Goal: Task Accomplishment & Management: Manage account settings

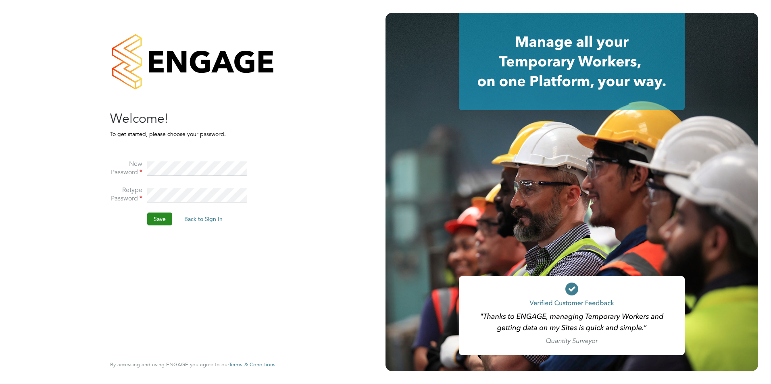
click at [160, 222] on button "Save" at bounding box center [159, 219] width 25 height 13
click at [139, 155] on button "Back to Sign In" at bounding box center [135, 157] width 51 height 13
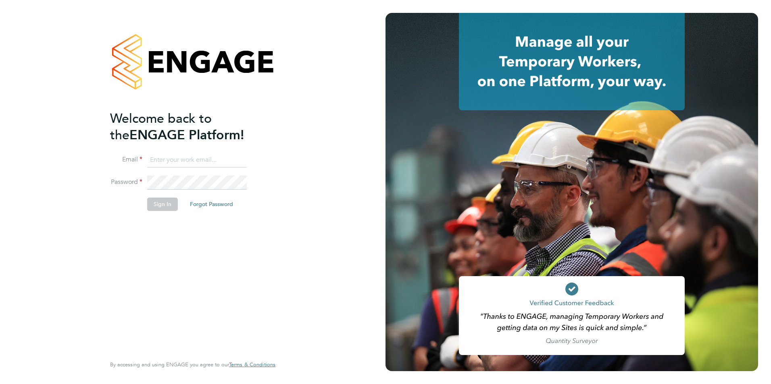
click at [168, 160] on input at bounding box center [197, 160] width 100 height 15
type input "[PERSON_NAME][EMAIL_ADDRESS][DOMAIN_NAME]"
click at [155, 206] on button "Sign In" at bounding box center [162, 204] width 31 height 13
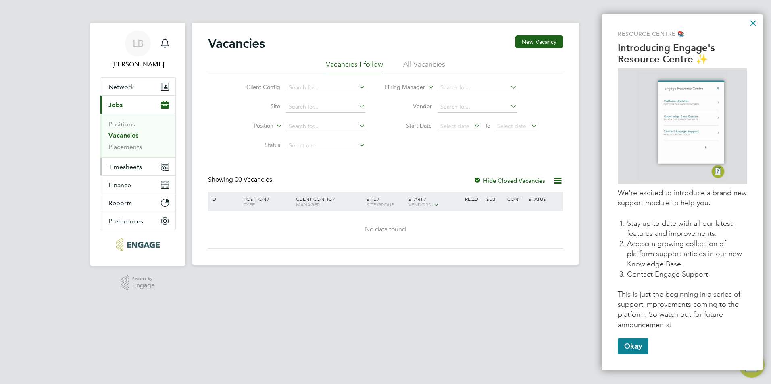
click at [135, 162] on button "Timesheets" at bounding box center [137, 167] width 75 height 18
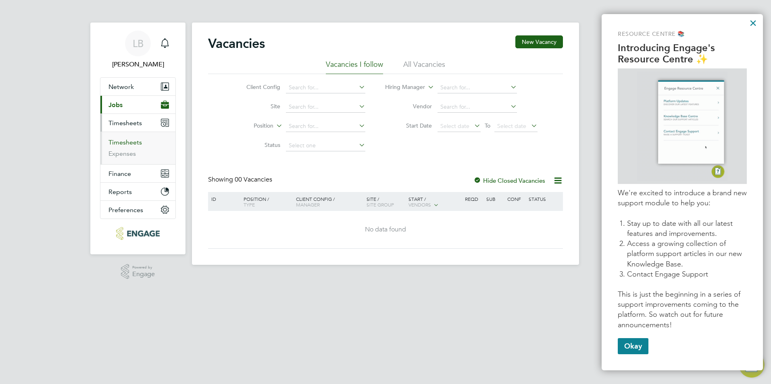
click at [135, 143] on link "Timesheets" at bounding box center [124, 143] width 33 height 8
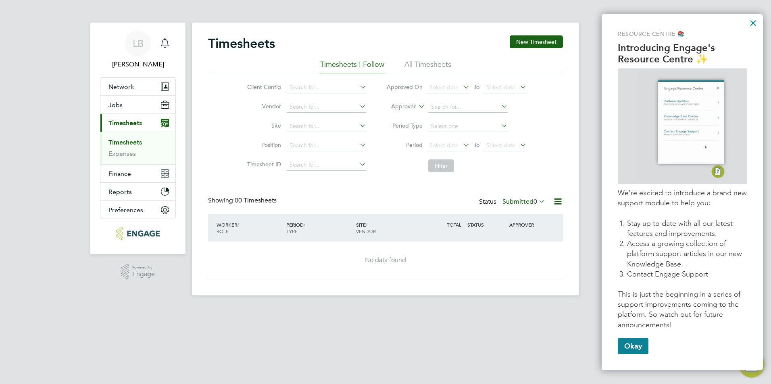
click at [461, 88] on icon at bounding box center [461, 86] width 0 height 11
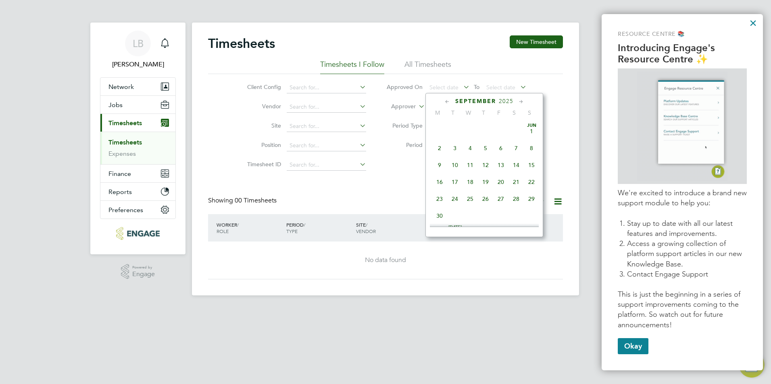
scroll to position [296, 0]
click at [439, 149] on span "15" at bounding box center [439, 140] width 15 height 15
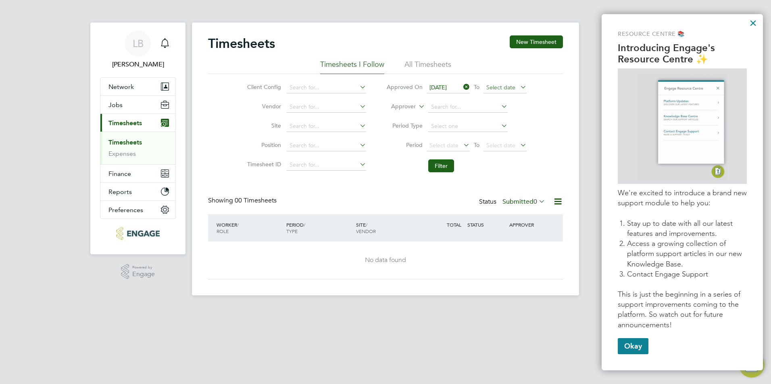
click at [508, 88] on span "Select date" at bounding box center [500, 87] width 29 height 7
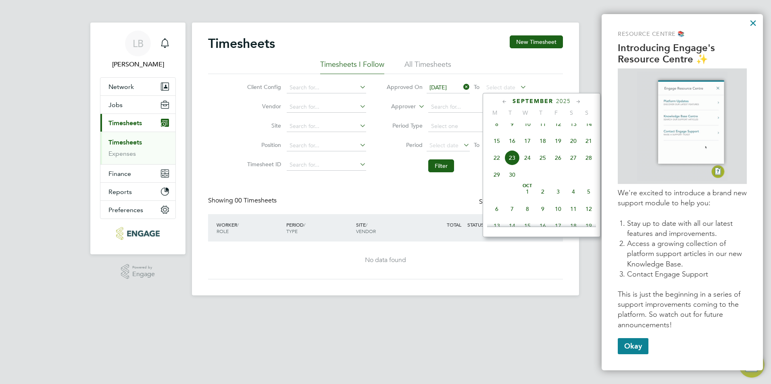
click at [585, 149] on span "21" at bounding box center [588, 140] width 15 height 15
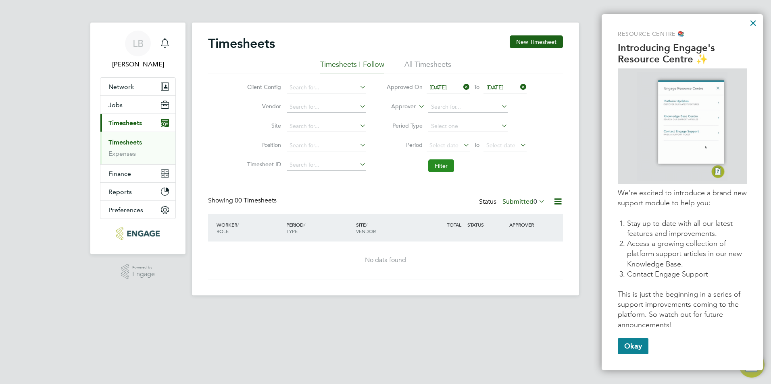
click at [445, 164] on button "Filter" at bounding box center [441, 166] width 26 height 13
click at [435, 62] on li "All Timesheets" at bounding box center [427, 67] width 47 height 15
click at [136, 175] on button "Finance" at bounding box center [137, 174] width 75 height 18
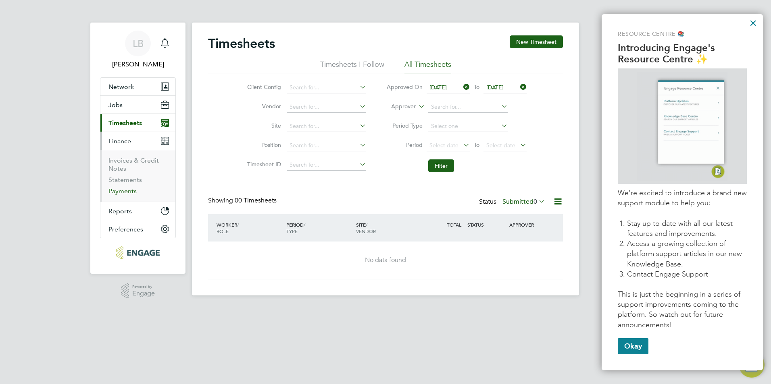
click at [132, 190] on link "Payments" at bounding box center [122, 191] width 28 height 8
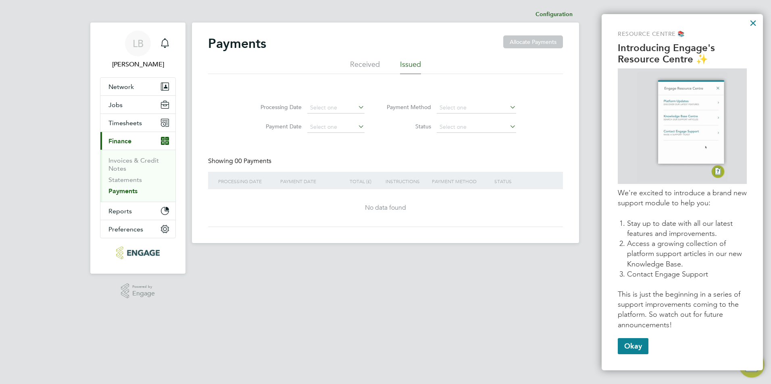
click at [416, 68] on li "Issued" at bounding box center [410, 67] width 21 height 15
click at [355, 108] on input at bounding box center [335, 107] width 57 height 11
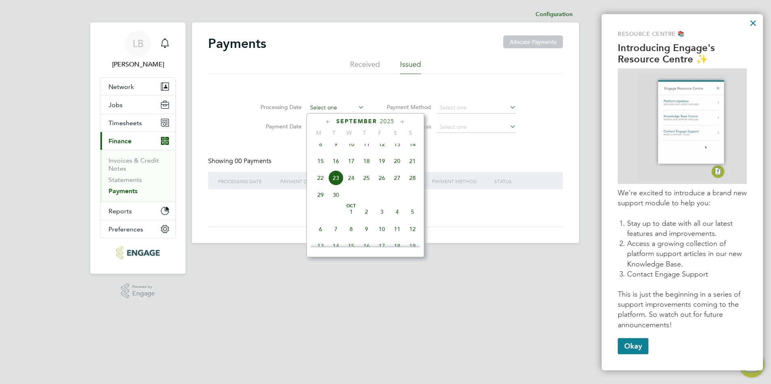
click at [355, 108] on input at bounding box center [335, 107] width 57 height 11
click at [358, 98] on li "Processing Date" at bounding box center [309, 107] width 129 height 19
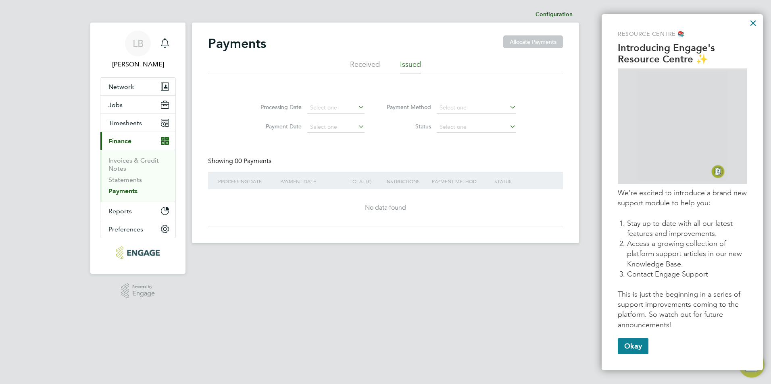
click at [356, 126] on icon at bounding box center [356, 126] width 0 height 11
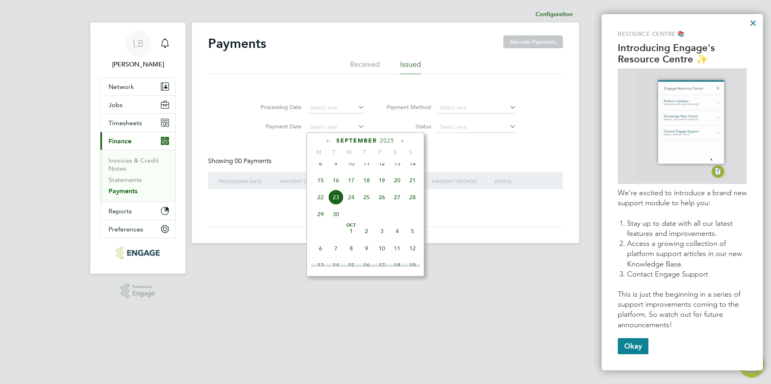
click at [333, 255] on span "7" at bounding box center [335, 248] width 15 height 15
type input "[DATE]"
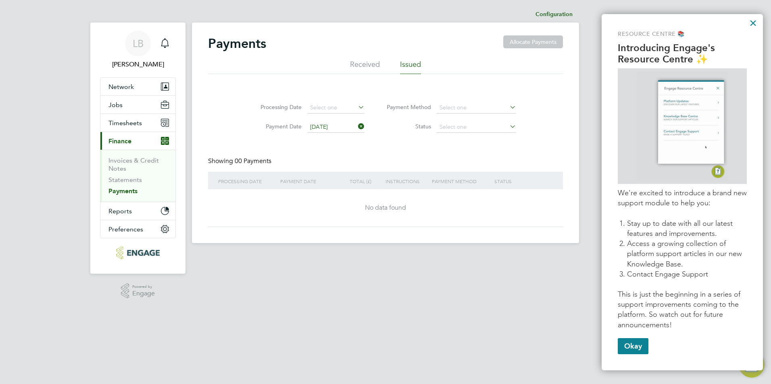
click at [394, 64] on ul "Received Issued" at bounding box center [385, 67] width 355 height 15
click at [411, 68] on li "Issued" at bounding box center [410, 67] width 21 height 15
click at [356, 129] on icon at bounding box center [356, 126] width 0 height 11
click at [490, 123] on input at bounding box center [475, 127] width 79 height 11
click at [142, 159] on link "Invoices & Credit Notes" at bounding box center [133, 165] width 50 height 16
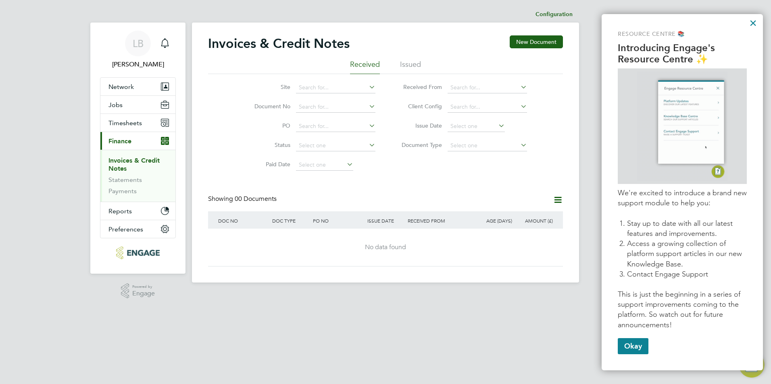
click at [415, 60] on li "Issued" at bounding box center [410, 67] width 21 height 15
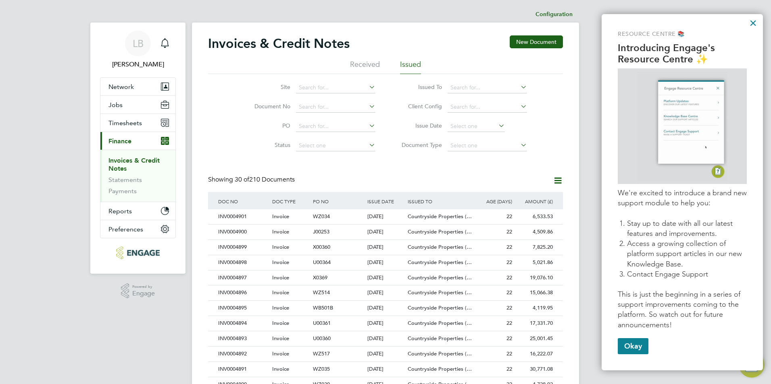
click at [367, 146] on icon at bounding box center [367, 144] width 0 height 11
click at [496, 143] on input at bounding box center [486, 145] width 79 height 11
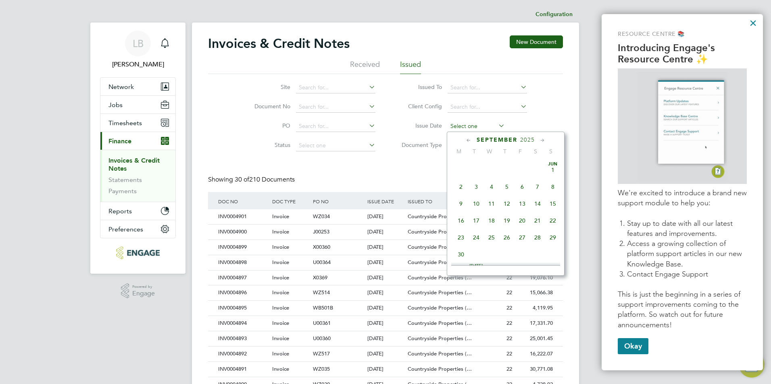
click at [494, 126] on input at bounding box center [475, 126] width 57 height 11
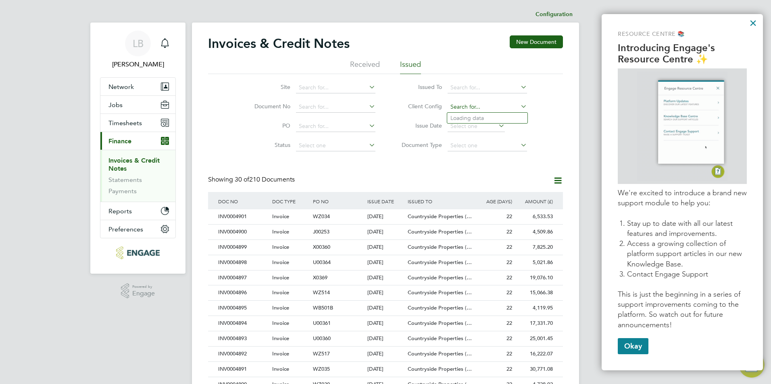
click at [490, 107] on input at bounding box center [486, 107] width 79 height 11
click at [130, 208] on span "Reports" at bounding box center [119, 212] width 23 height 8
click at [634, 341] on button "Okay" at bounding box center [632, 347] width 31 height 16
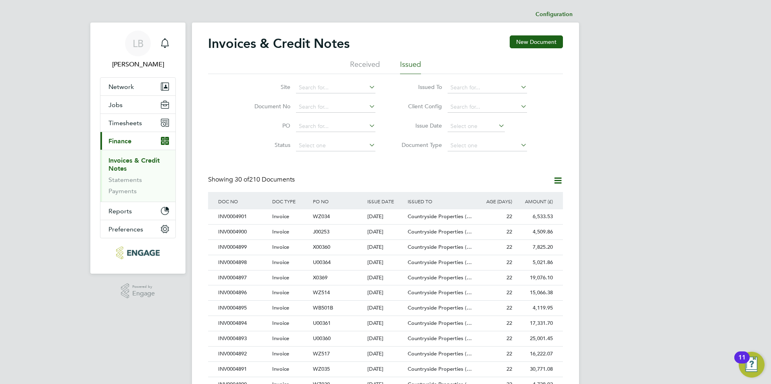
click at [754, 368] on img "Open Resource Center, 11 new notifications" at bounding box center [751, 365] width 26 height 26
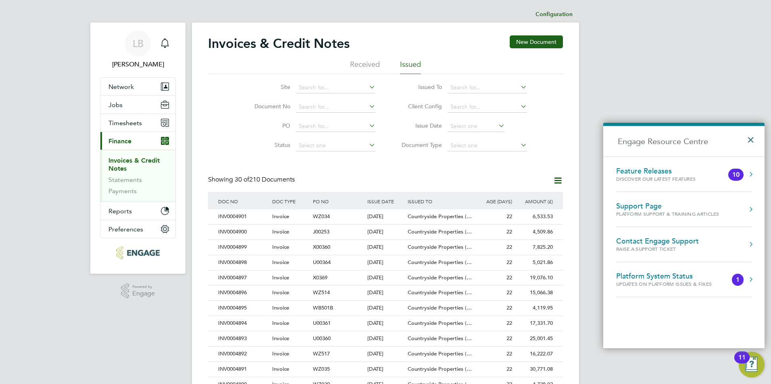
click at [751, 139] on button "×" at bounding box center [752, 138] width 12 height 18
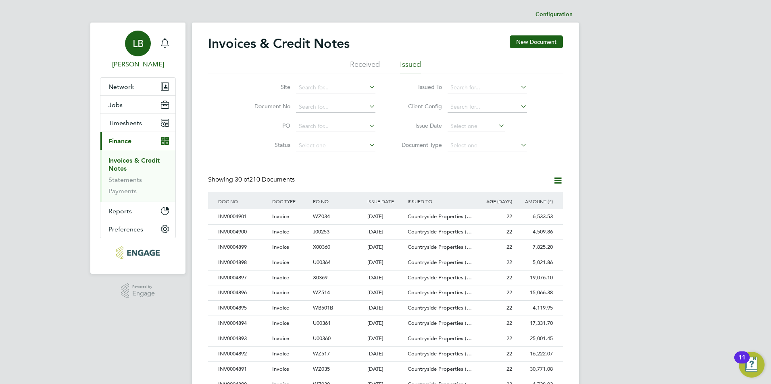
click at [149, 43] on div "LB" at bounding box center [138, 44] width 26 height 26
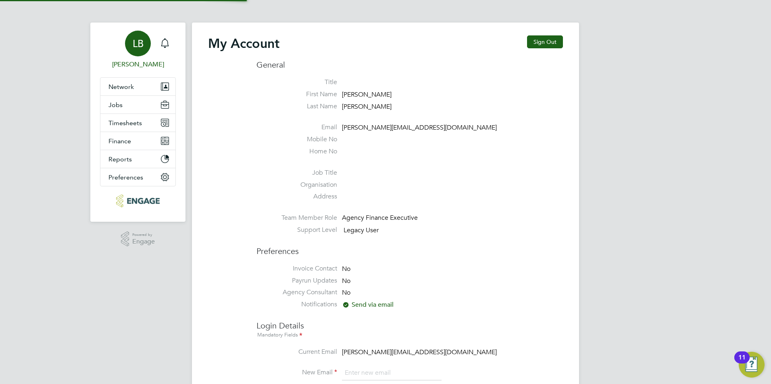
type input "[PERSON_NAME][EMAIL_ADDRESS][DOMAIN_NAME]"
click at [544, 40] on button "Sign Out" at bounding box center [545, 41] width 36 height 13
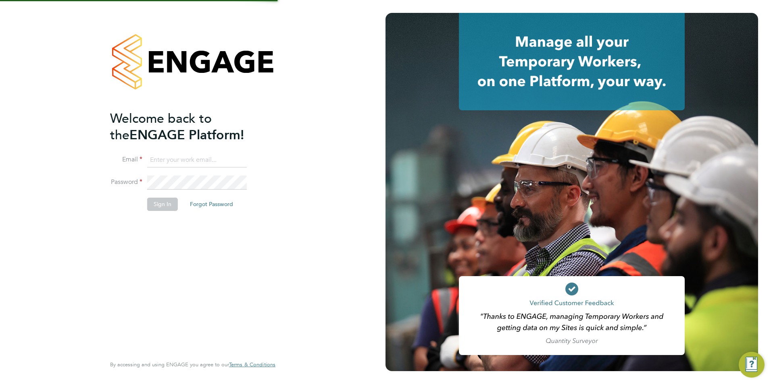
type input "[PERSON_NAME][EMAIL_ADDRESS][DOMAIN_NAME]"
